Goal: Task Accomplishment & Management: Manage account settings

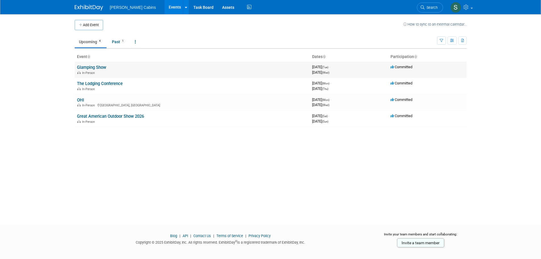
click at [103, 69] on link "Glamping Show" at bounding box center [91, 67] width 29 height 5
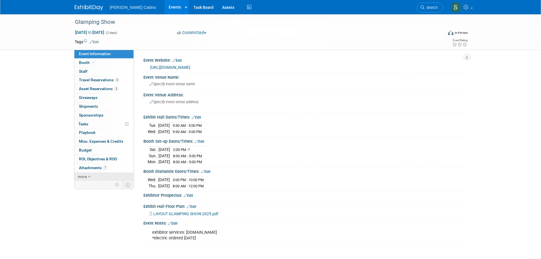
click at [86, 177] on span "more" at bounding box center [82, 176] width 9 height 5
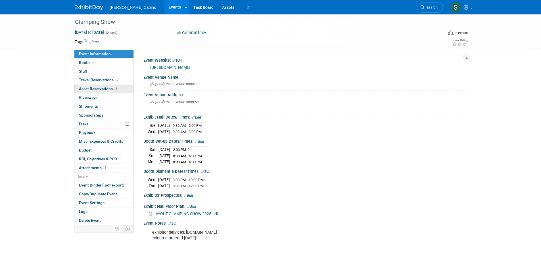
click at [110, 87] on span "Asset Reservations 2" at bounding box center [98, 88] width 39 height 5
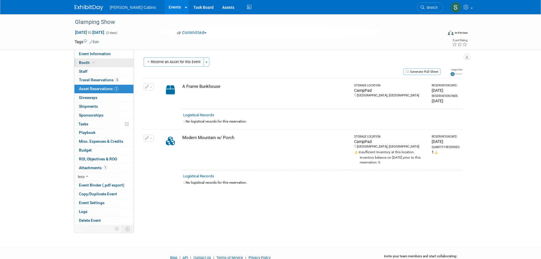
click at [88, 60] on span "Booth" at bounding box center [87, 62] width 17 height 5
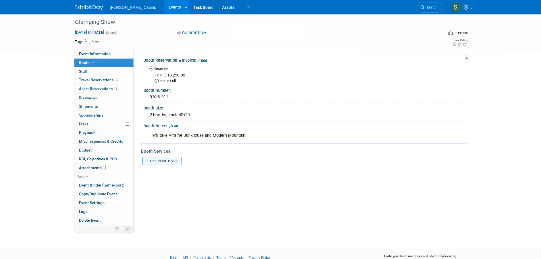
click at [168, 162] on link "Add Booth Service" at bounding box center [161, 161] width 39 height 8
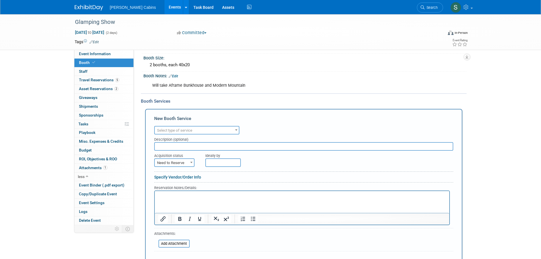
scroll to position [57, 0]
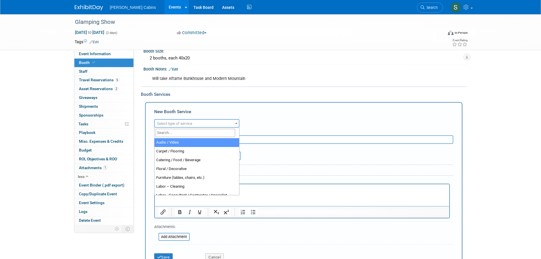
click at [205, 122] on span "Select type of service" at bounding box center [197, 124] width 84 height 8
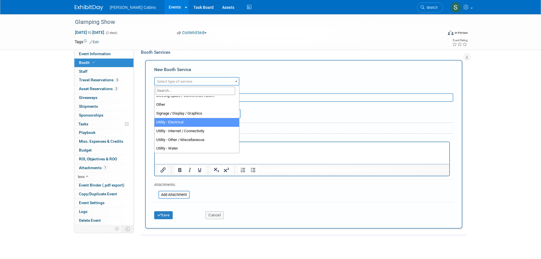
scroll to position [114, 0]
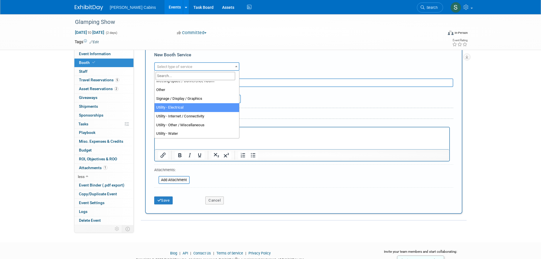
select select "8"
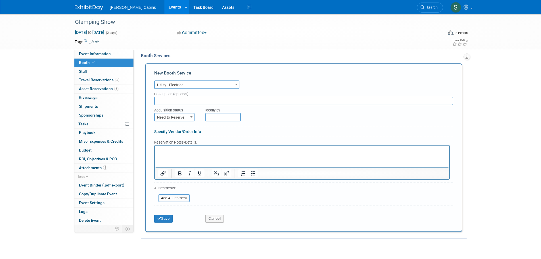
scroll to position [85, 0]
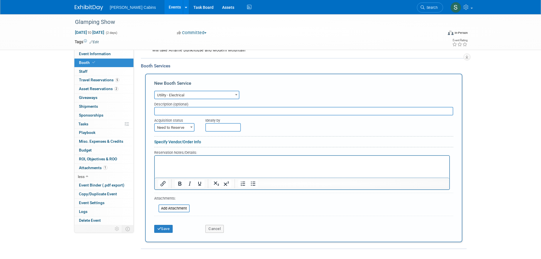
click at [187, 112] on input "text" at bounding box center [303, 111] width 299 height 9
click at [266, 130] on div "Ideally by" at bounding box center [316, 123] width 222 height 16
click at [217, 129] on input "text" at bounding box center [223, 127] width 36 height 9
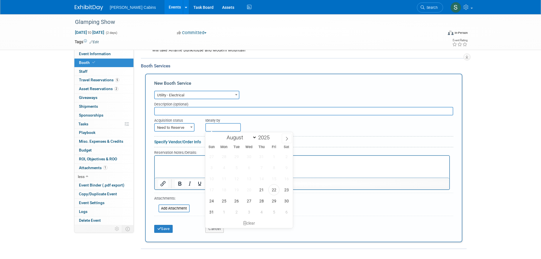
click at [277, 124] on div "Ideally by" at bounding box center [316, 123] width 222 height 16
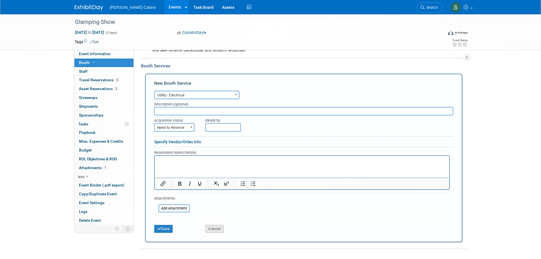
click at [218, 226] on button "Cancel" at bounding box center [214, 229] width 18 height 8
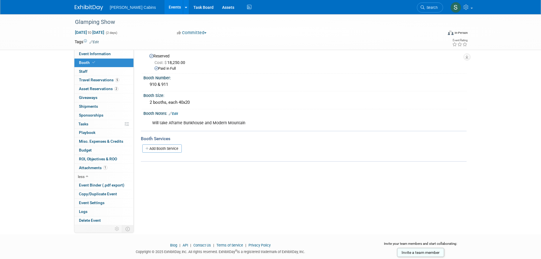
scroll to position [0, 0]
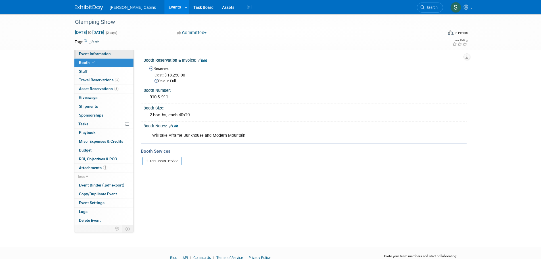
click at [94, 54] on span "Event Information" at bounding box center [95, 53] width 32 height 5
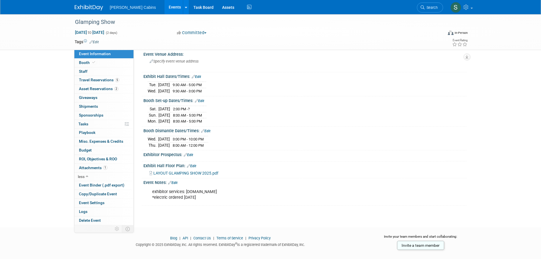
scroll to position [47, 0]
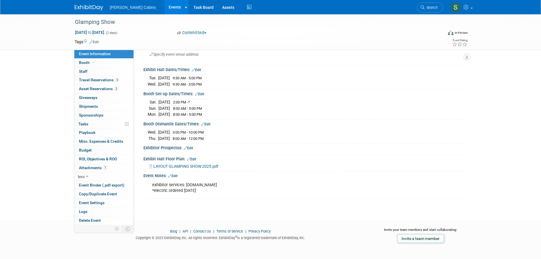
click at [177, 176] on link "Edit" at bounding box center [172, 176] width 9 height 4
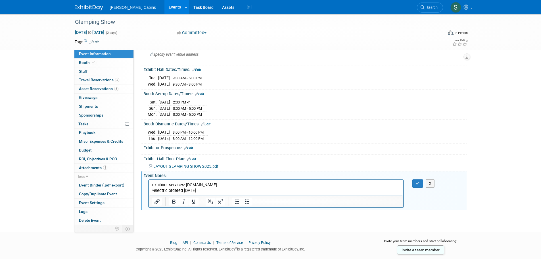
scroll to position [0, 0]
click at [217, 193] on p "exhibitor services: totalexpo.com *electric ordered 8/22/25" at bounding box center [276, 187] width 248 height 11
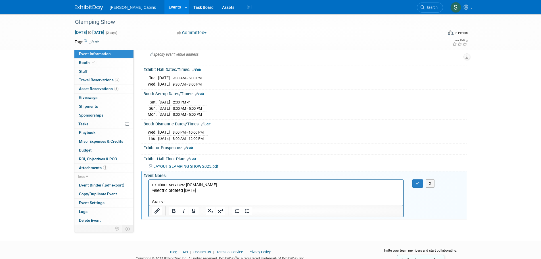
click at [175, 202] on p "Stairs -" at bounding box center [276, 202] width 248 height 6
drag, startPoint x: 190, startPoint y: 202, endPoint x: 297, endPoint y: 386, distance: 212.7
click at [149, 205] on html "exhibitor services: totalexpo.com *electric ordered 8/22/25 Stairs -" at bounding box center [276, 192] width 255 height 25
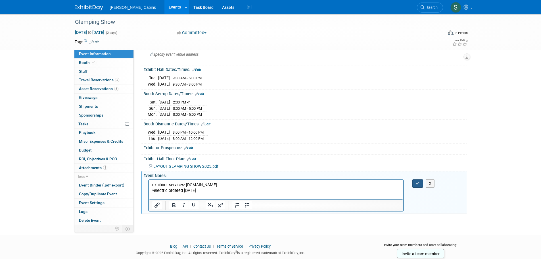
click at [421, 181] on button "button" at bounding box center [417, 183] width 11 height 8
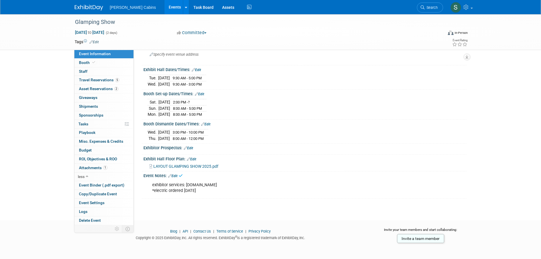
click at [486, 199] on div "Glamping Show Sep 30, 2025 to Oct 1, 2025 (2 days) Sep 30, 2025 to Oct 1, 2025 …" at bounding box center [270, 88] width 541 height 243
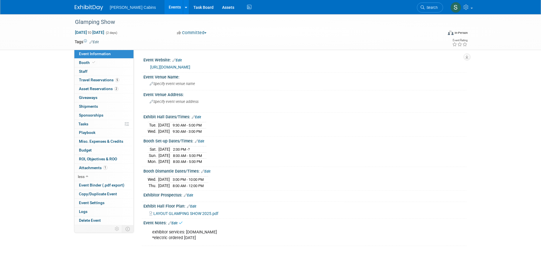
scroll to position [47, 0]
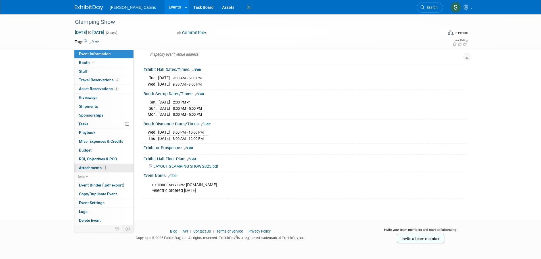
click at [91, 170] on span "Attachments 1" at bounding box center [93, 167] width 28 height 5
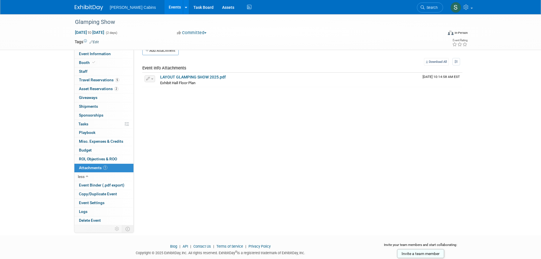
scroll to position [0, 0]
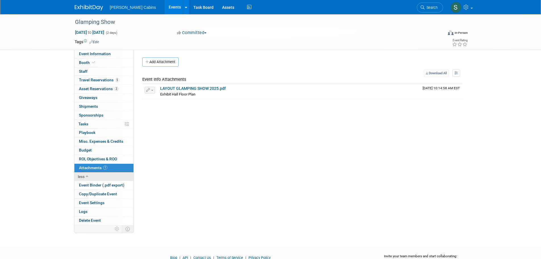
click at [85, 175] on link "less" at bounding box center [103, 176] width 59 height 9
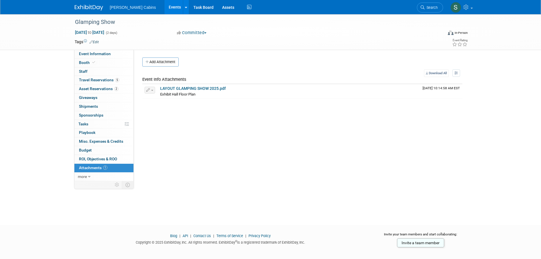
click at [85, 42] on icon at bounding box center [85, 40] width 3 height 3
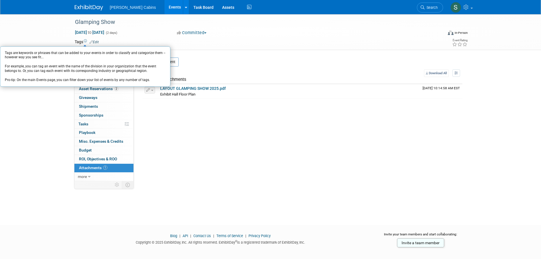
click at [35, 123] on div "Glamping Show Sep 30, 2025 to Oct 1, 2025 (2 days) Sep 30, 2025 to Oct 1, 2025 …" at bounding box center [270, 114] width 541 height 200
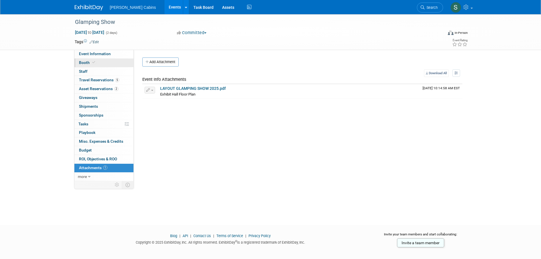
drag, startPoint x: 89, startPoint y: 53, endPoint x: 77, endPoint y: 59, distance: 13.0
click at [89, 53] on span "Event Information" at bounding box center [95, 53] width 32 height 5
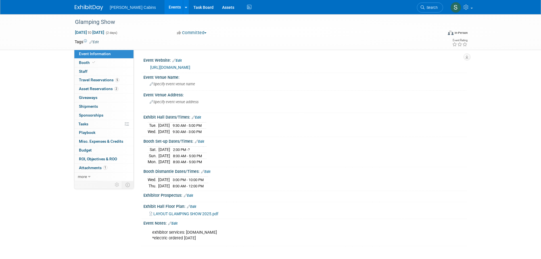
click at [45, 135] on div "Glamping Show Sep 30, 2025 to Oct 1, 2025 (2 days) Sep 30, 2025 to Oct 1, 2025 …" at bounding box center [270, 135] width 541 height 243
click at [358, 43] on td at bounding box center [250, 42] width 302 height 6
